Goal: Task Accomplishment & Management: Use online tool/utility

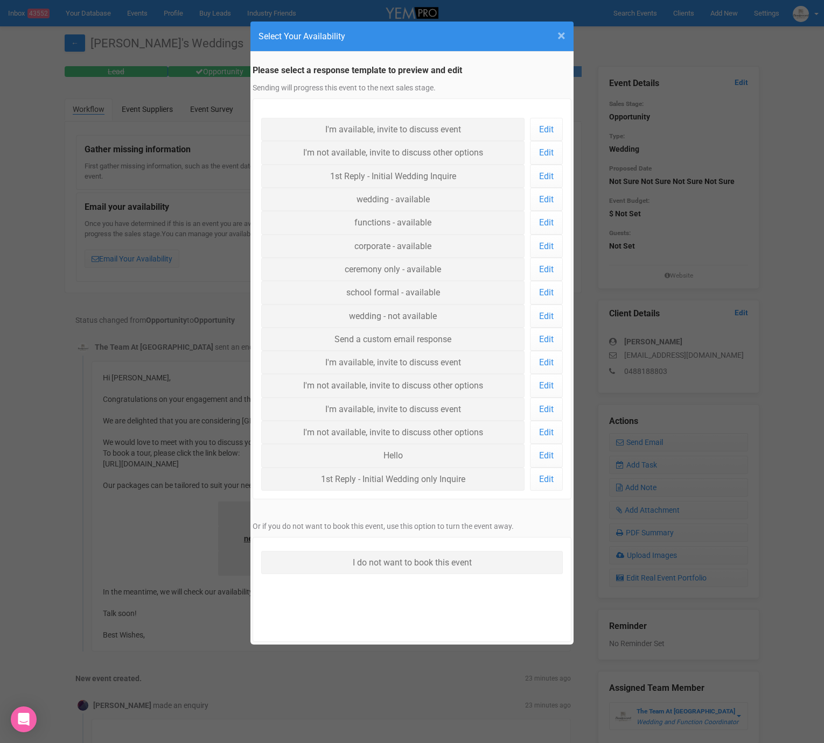
click at [562, 31] on span "×" at bounding box center [561, 36] width 8 height 18
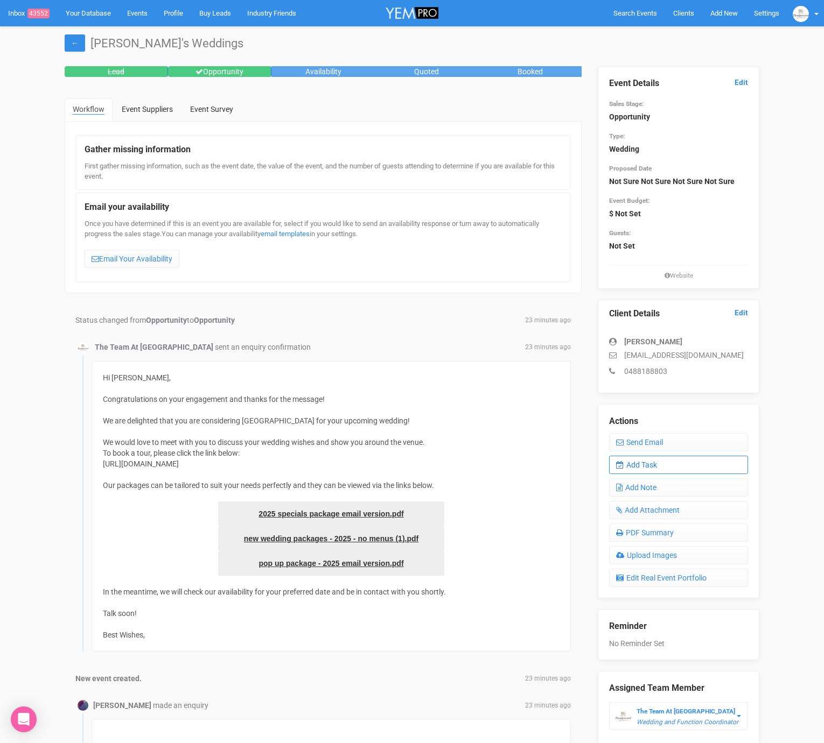
click at [649, 463] on link "Add Task" at bounding box center [678, 465] width 139 height 18
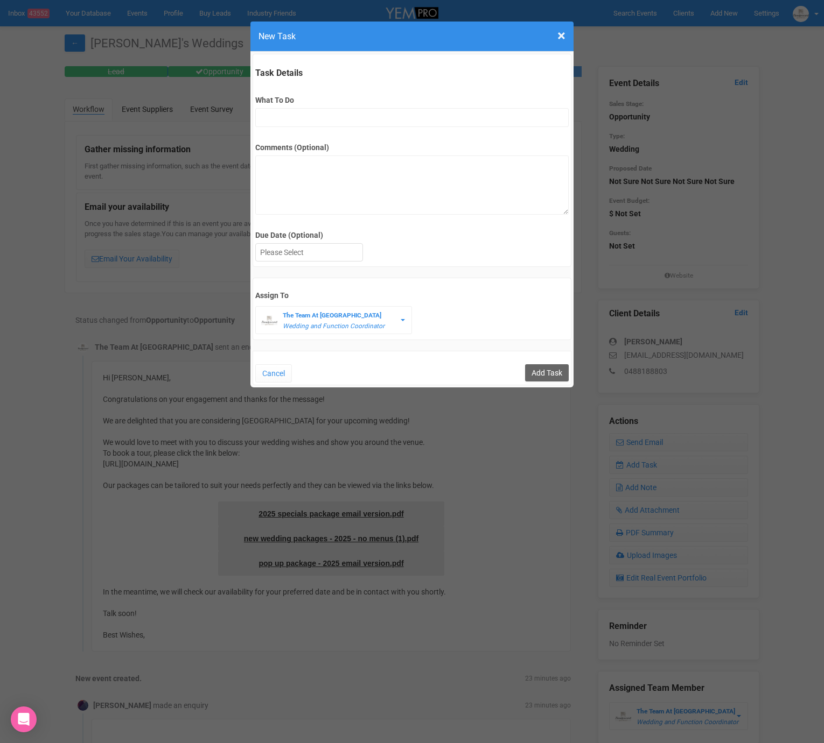
click at [299, 138] on div "Comments (Optional)" at bounding box center [411, 173] width 313 height 82
click at [302, 117] on input "What To Do" at bounding box center [411, 117] width 313 height 19
type input "FU"
drag, startPoint x: 333, startPoint y: 249, endPoint x: 333, endPoint y: 273, distance: 24.2
click at [333, 249] on div at bounding box center [309, 253] width 107 height 18
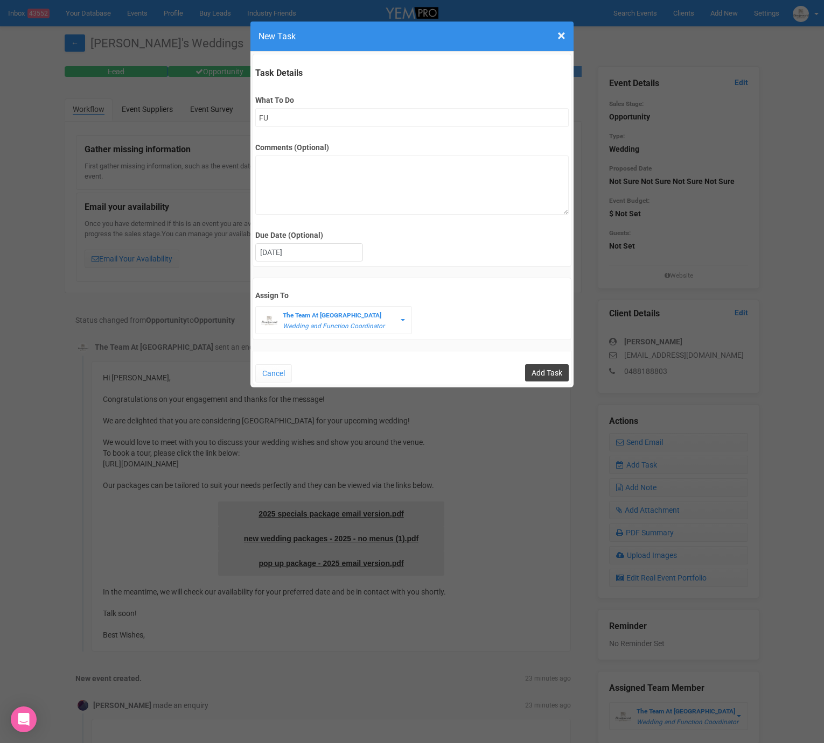
click at [533, 375] on input "Add Task" at bounding box center [547, 372] width 44 height 17
type input "Save"
